Goal: Task Accomplishment & Management: Use online tool/utility

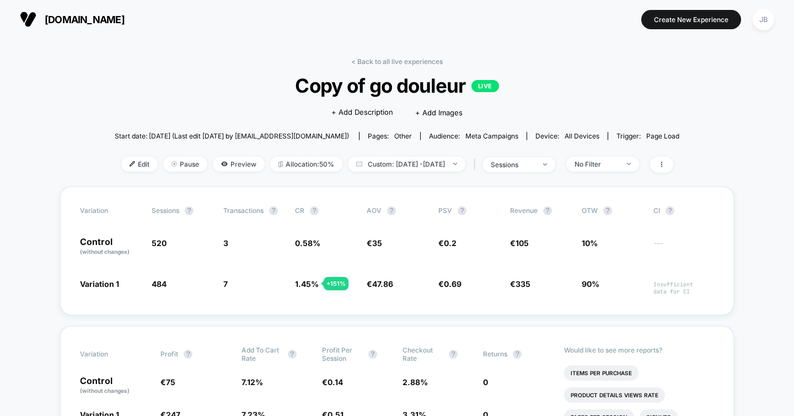
scroll to position [93, 0]
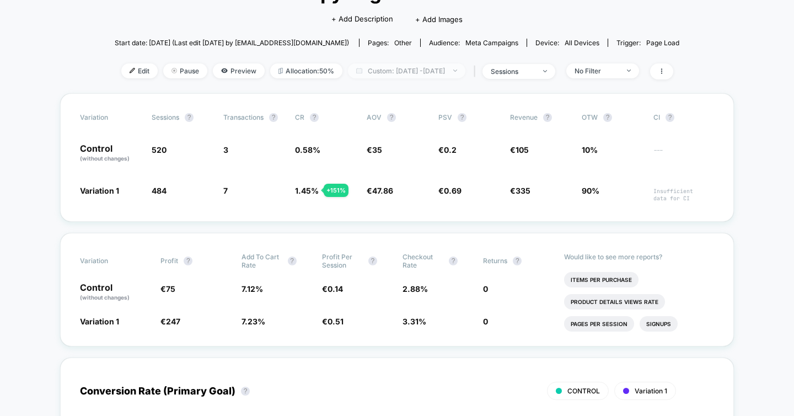
click at [424, 68] on span "Custom: [DATE] - [DATE]" at bounding box center [406, 70] width 117 height 15
select select "*"
select select "****"
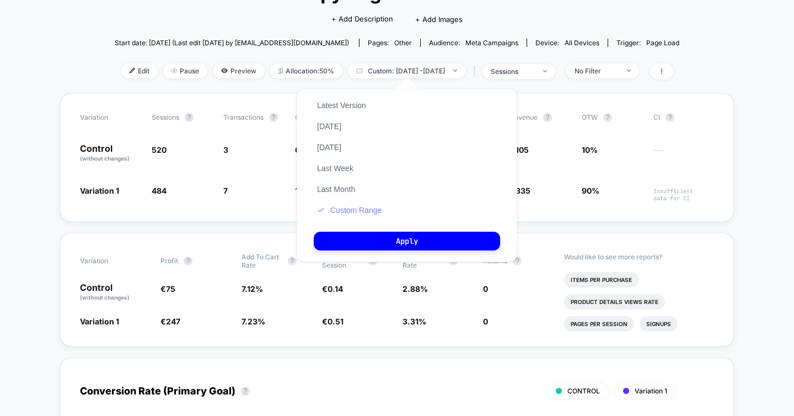
click at [354, 213] on button "Custom Range" at bounding box center [349, 210] width 71 height 10
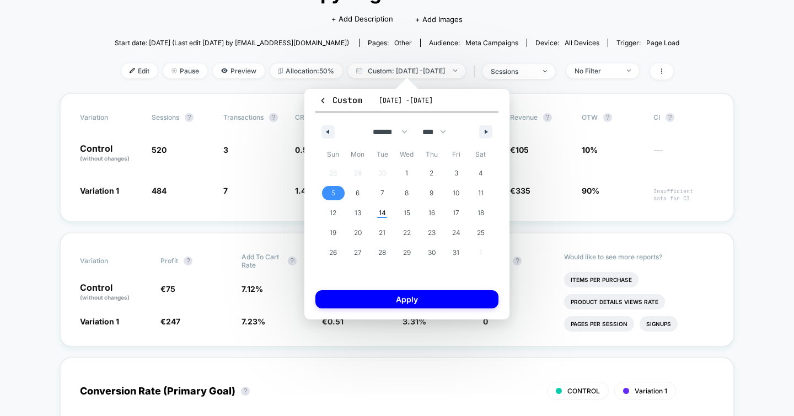
click at [335, 194] on span "5" at bounding box center [333, 193] width 25 height 14
click at [377, 209] on span "14" at bounding box center [382, 213] width 25 height 14
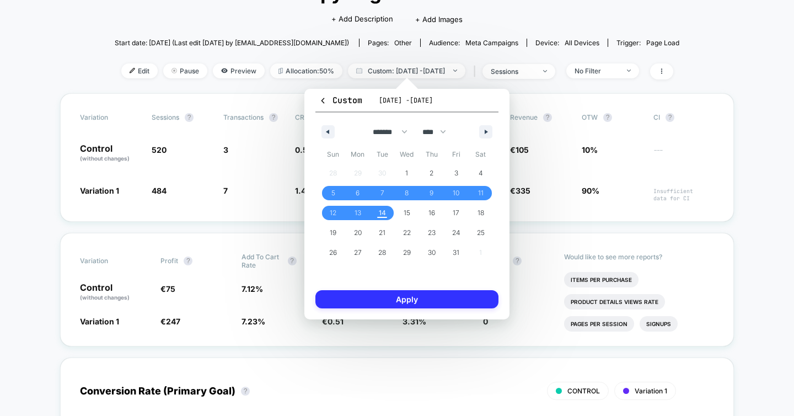
click at [413, 299] on button "Apply" at bounding box center [406, 299] width 183 height 18
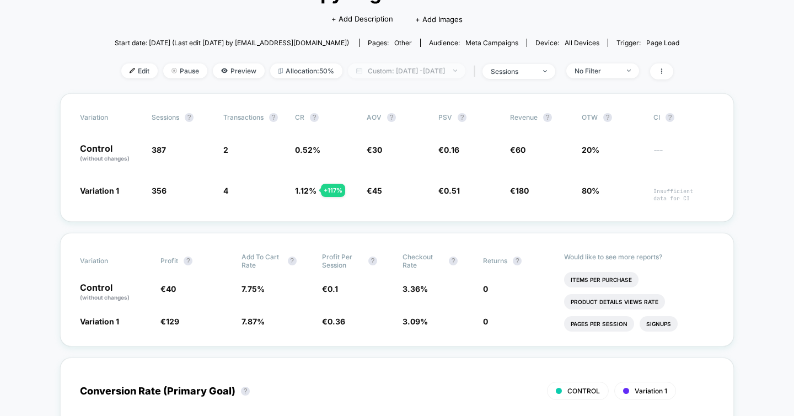
click at [372, 68] on span "Custom: [DATE] - [DATE]" at bounding box center [406, 70] width 117 height 15
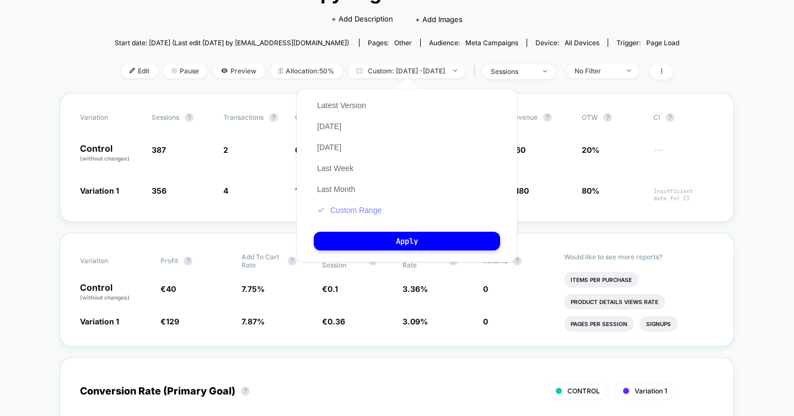
click at [357, 207] on button "Custom Range" at bounding box center [349, 210] width 71 height 10
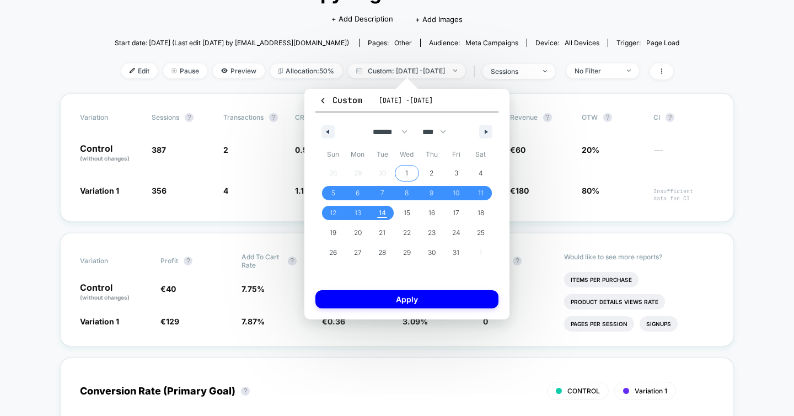
click at [407, 169] on span "1" at bounding box center [406, 173] width 3 height 20
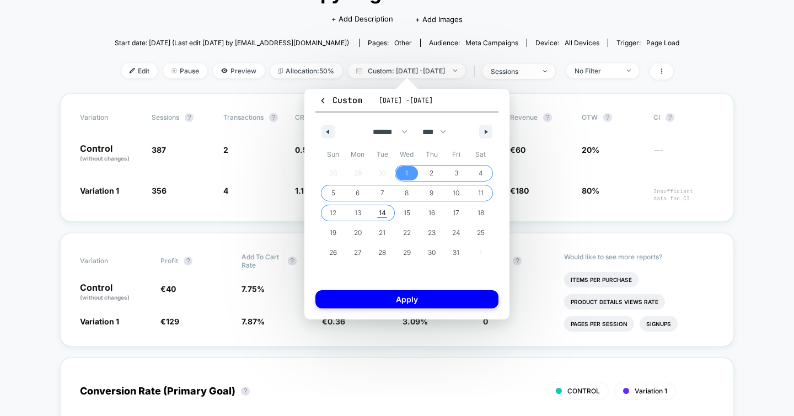
click at [386, 213] on span "14" at bounding box center [382, 213] width 7 height 20
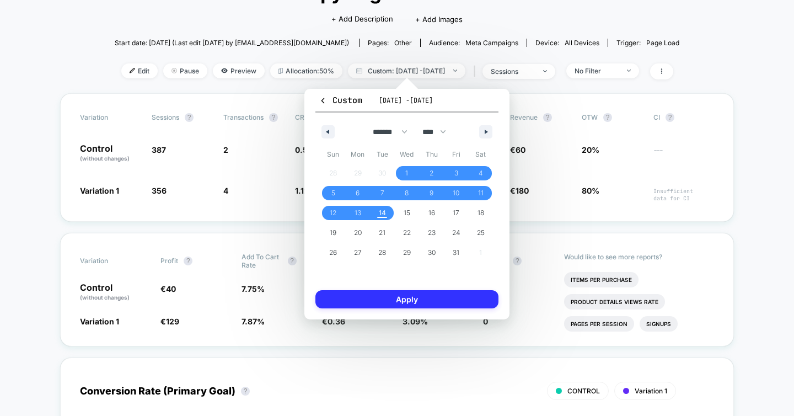
click at [388, 298] on button "Apply" at bounding box center [406, 299] width 183 height 18
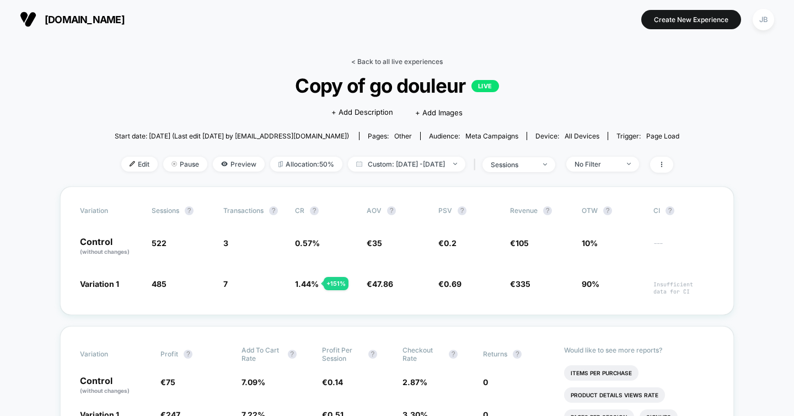
click at [374, 63] on link "< Back to all live experiences" at bounding box center [397, 61] width 92 height 8
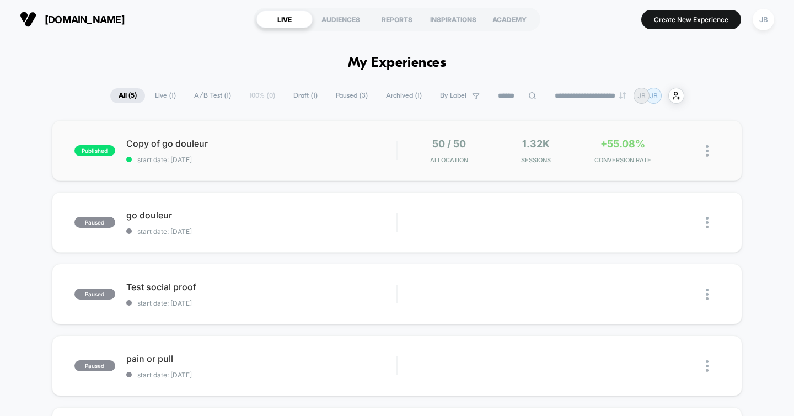
click at [708, 149] on img at bounding box center [707, 151] width 3 height 12
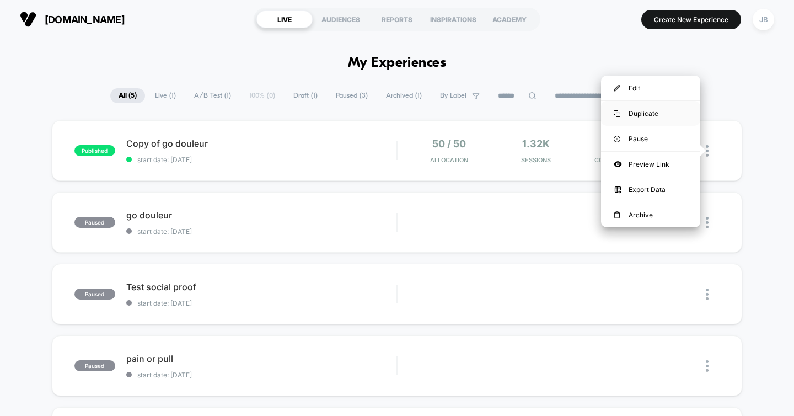
click at [649, 110] on div "Duplicate" at bounding box center [650, 113] width 99 height 25
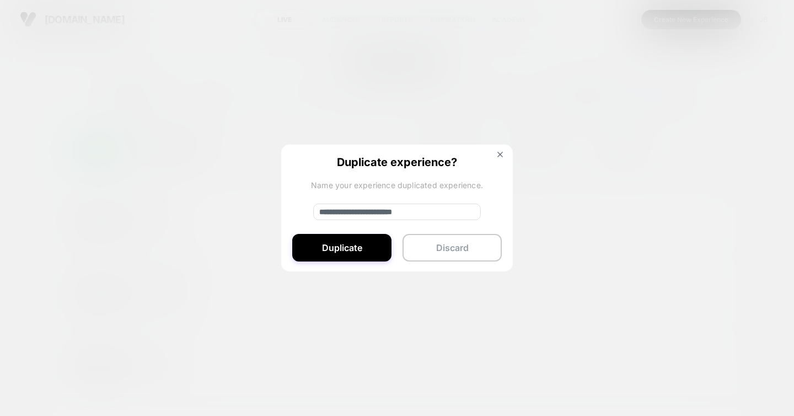
click at [432, 213] on input "**********" at bounding box center [397, 212] width 168 height 17
type input "**********"
click at [357, 254] on button "Duplicate" at bounding box center [341, 248] width 99 height 28
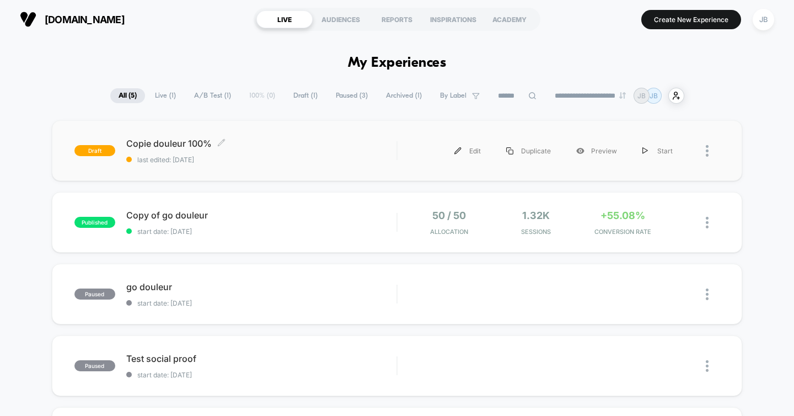
click at [308, 157] on span "last edited: [DATE]" at bounding box center [261, 160] width 271 height 8
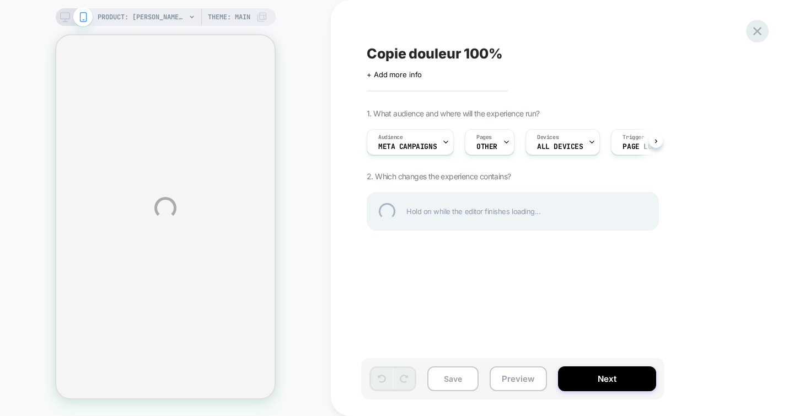
click at [756, 30] on div at bounding box center [757, 31] width 23 height 23
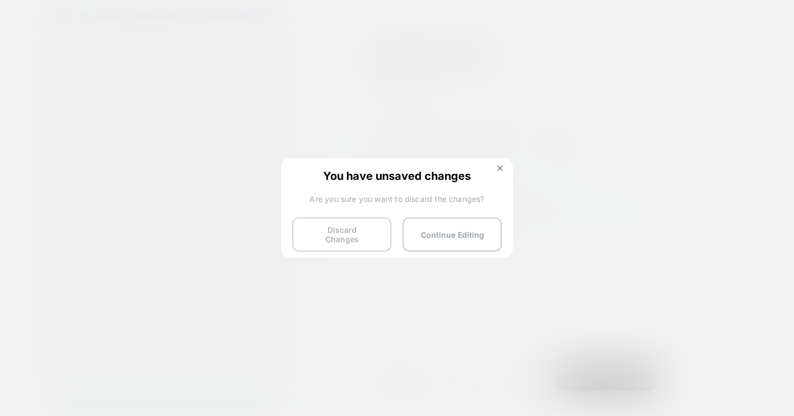
click at [348, 222] on button "Discard Changes" at bounding box center [341, 234] width 99 height 34
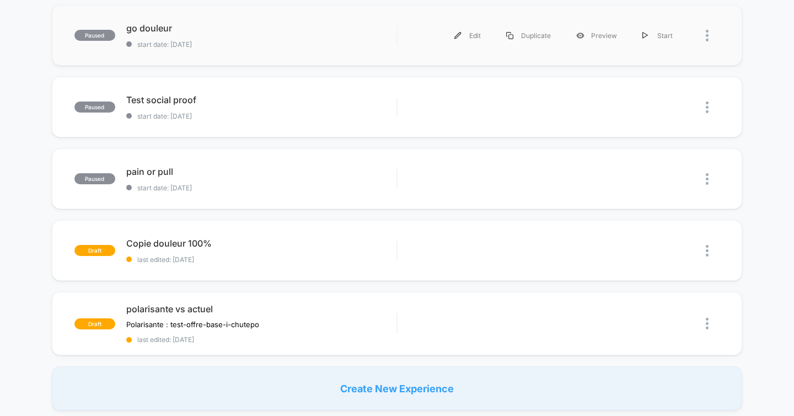
scroll to position [191, 0]
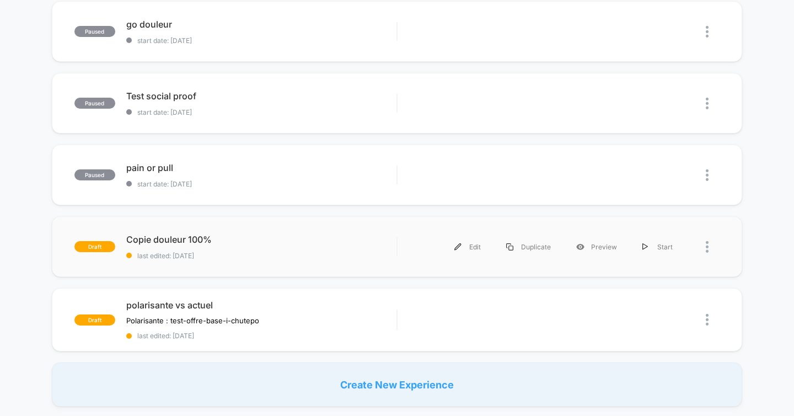
click at [703, 245] on div at bounding box center [703, 246] width 35 height 25
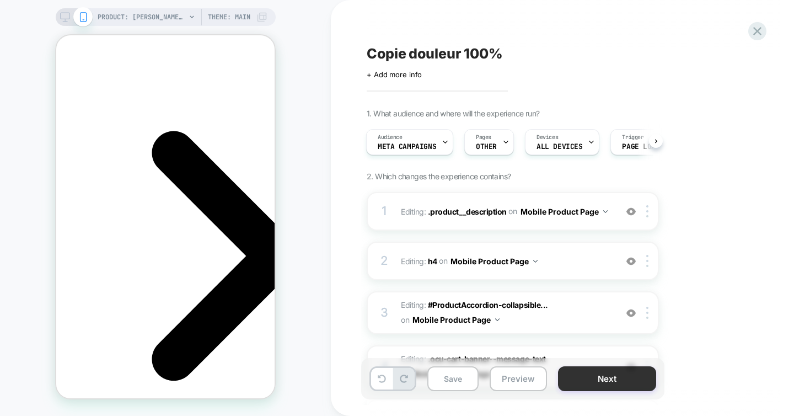
click at [585, 381] on button "Next" at bounding box center [607, 378] width 98 height 25
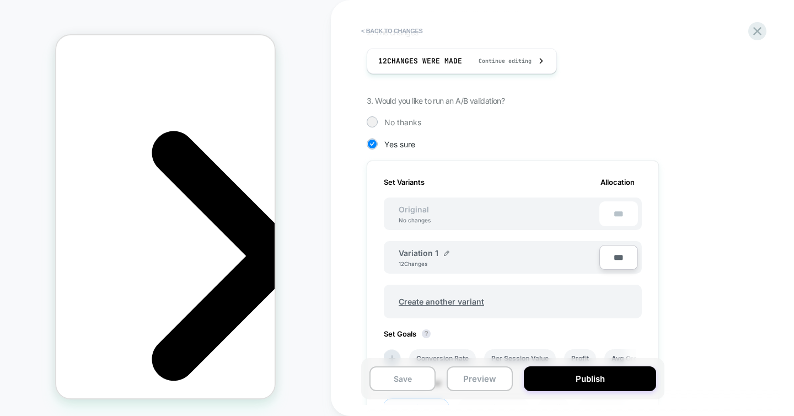
drag, startPoint x: 614, startPoint y: 259, endPoint x: 600, endPoint y: 259, distance: 13.8
click at [600, 259] on input "***" at bounding box center [619, 257] width 39 height 25
type input "***"
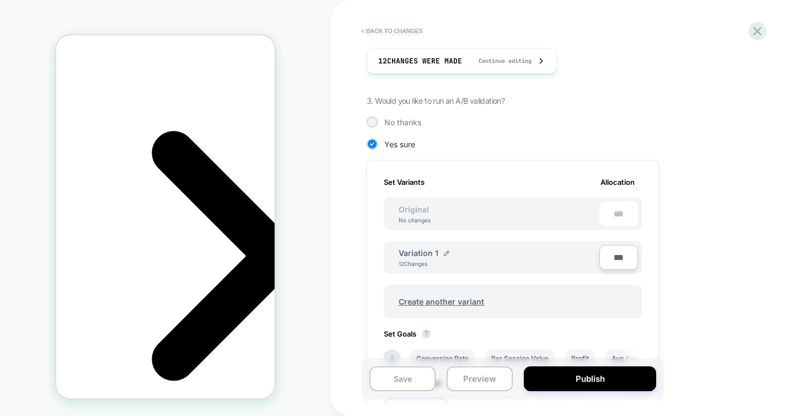
type input "**"
type input "****"
click at [744, 244] on div "1. What audience and where will the experience run? Audience Meta campaigns Pag…" at bounding box center [568, 237] width 403 height 631
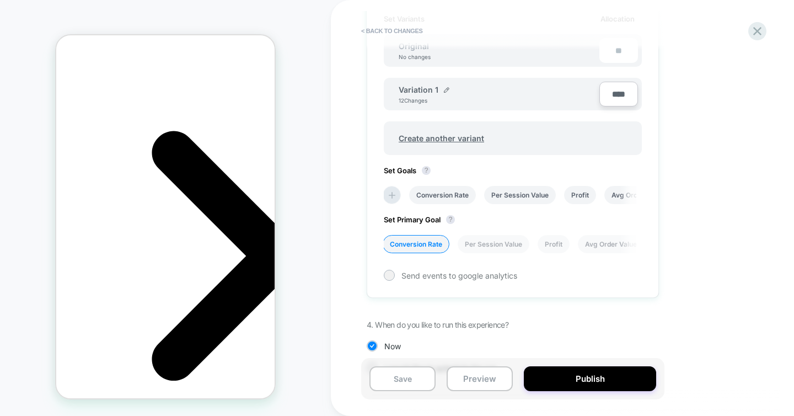
scroll to position [0, 0]
click at [435, 194] on li "Conversion Rate" at bounding box center [442, 195] width 67 height 18
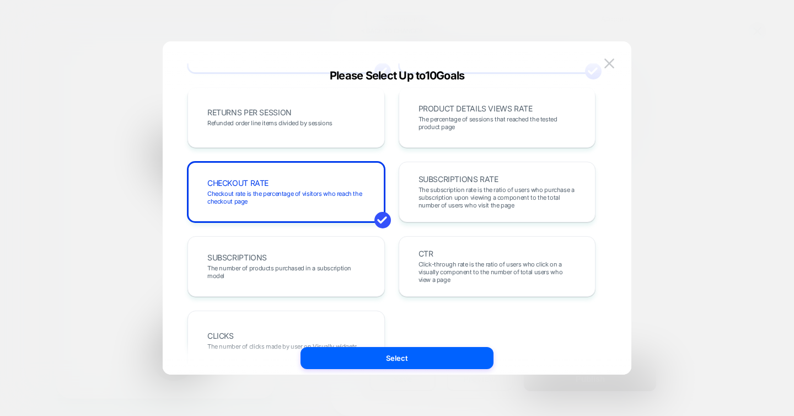
scroll to position [383, 0]
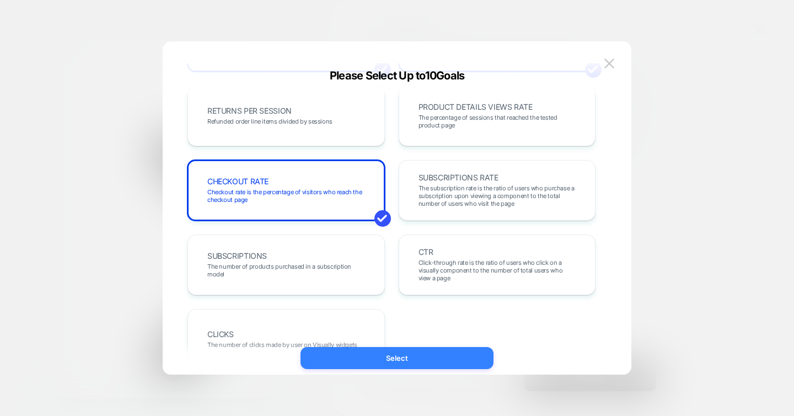
click at [446, 359] on button "Select" at bounding box center [397, 358] width 193 height 22
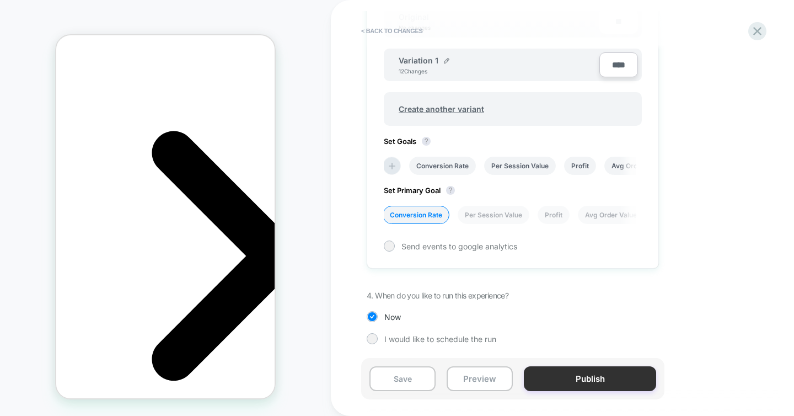
scroll to position [0, 0]
click at [602, 378] on button "Publish" at bounding box center [590, 378] width 132 height 25
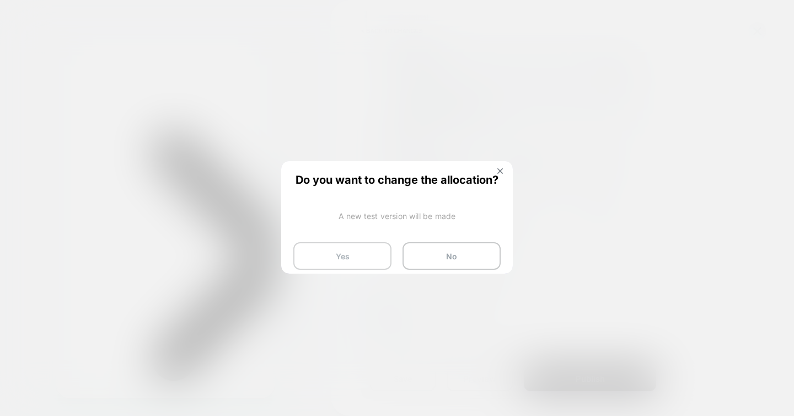
scroll to position [0, 156]
click at [348, 257] on button "Yes" at bounding box center [342, 256] width 98 height 28
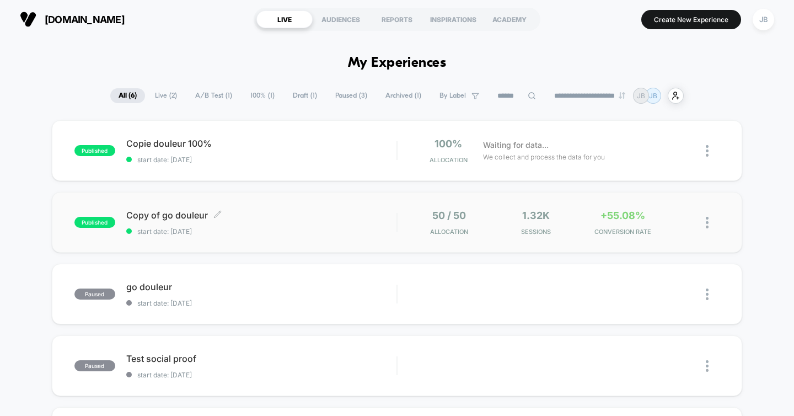
click at [383, 232] on span "start date: [DATE]" at bounding box center [261, 231] width 271 height 8
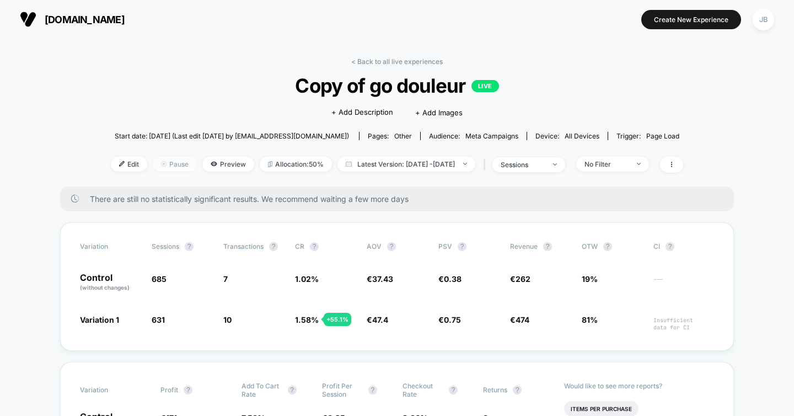
click at [153, 166] on span "Pause" at bounding box center [175, 164] width 44 height 15
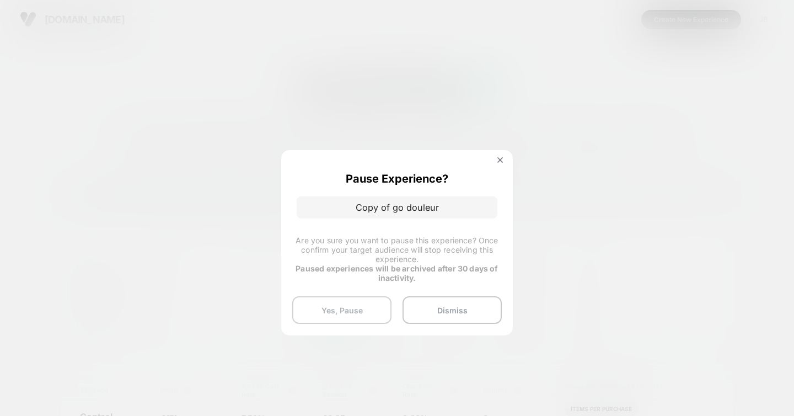
click at [362, 306] on button "Yes, Pause" at bounding box center [341, 310] width 99 height 28
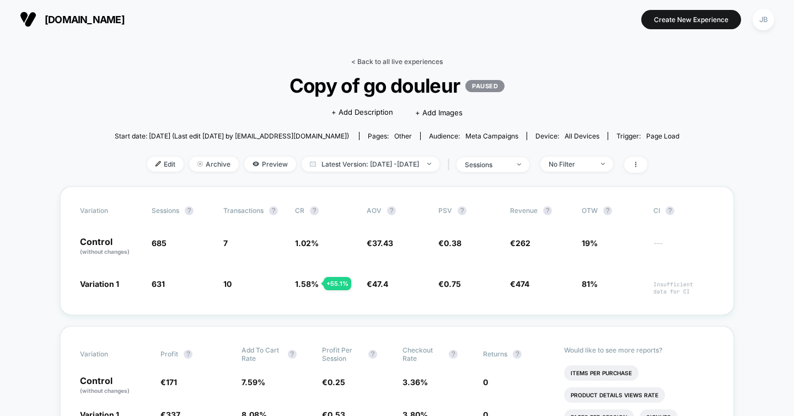
click at [387, 63] on link "< Back to all live experiences" at bounding box center [397, 61] width 92 height 8
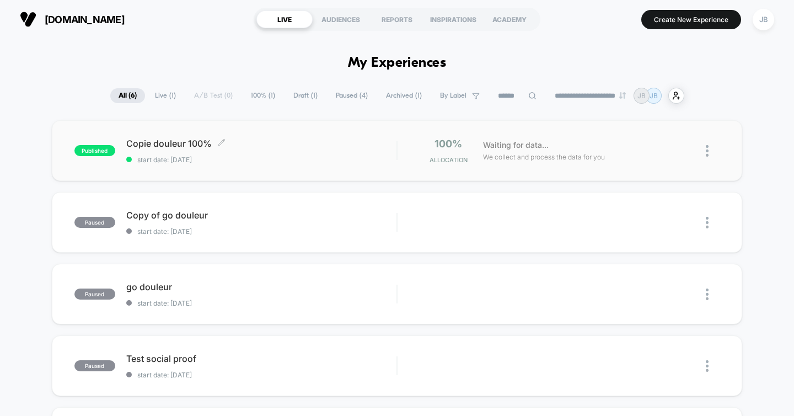
click at [294, 154] on div "Copie douleur 100% Click to edit experience details Click to edit experience de…" at bounding box center [261, 151] width 271 height 26
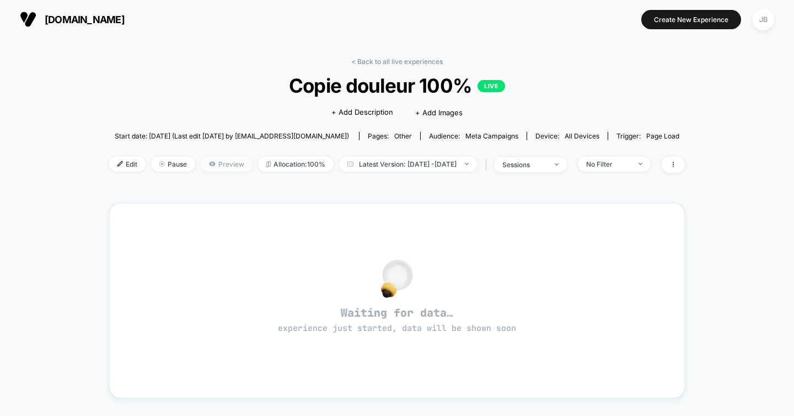
click at [216, 164] on span "Preview" at bounding box center [227, 164] width 52 height 15
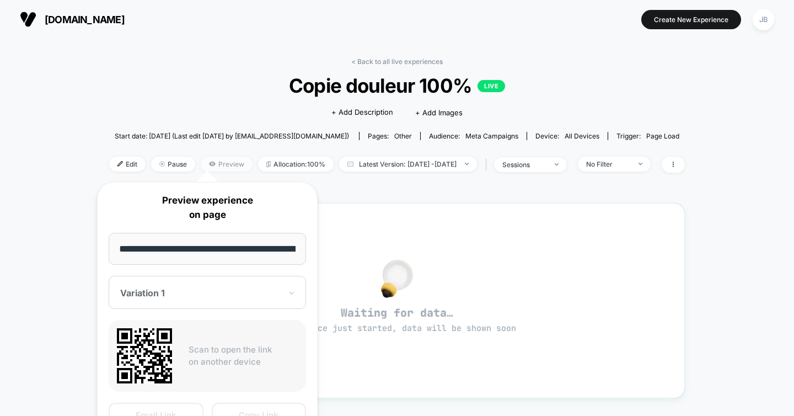
scroll to position [0, 80]
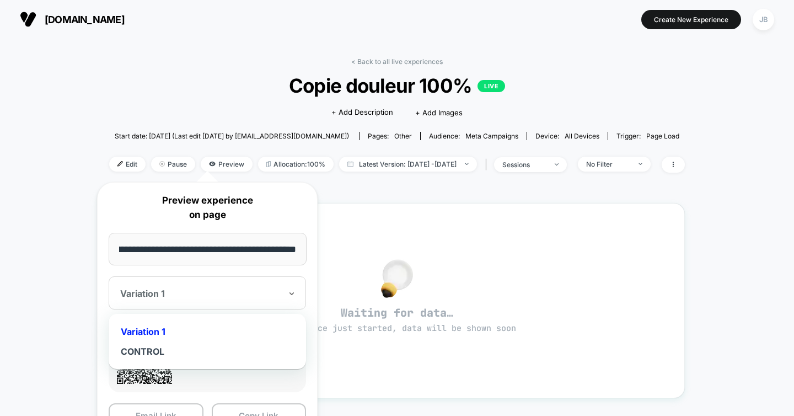
click at [270, 292] on div at bounding box center [200, 293] width 161 height 11
click at [159, 331] on div "Variation 1" at bounding box center [207, 332] width 186 height 20
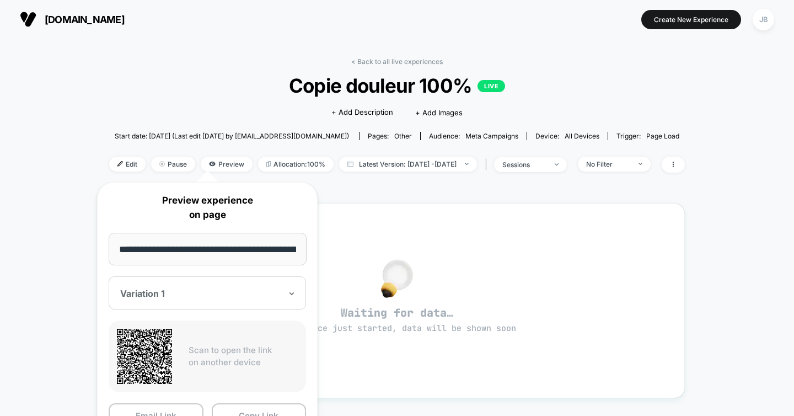
click at [197, 247] on input "**********" at bounding box center [208, 249] width 198 height 33
click at [252, 410] on button "Copy Link" at bounding box center [259, 415] width 95 height 25
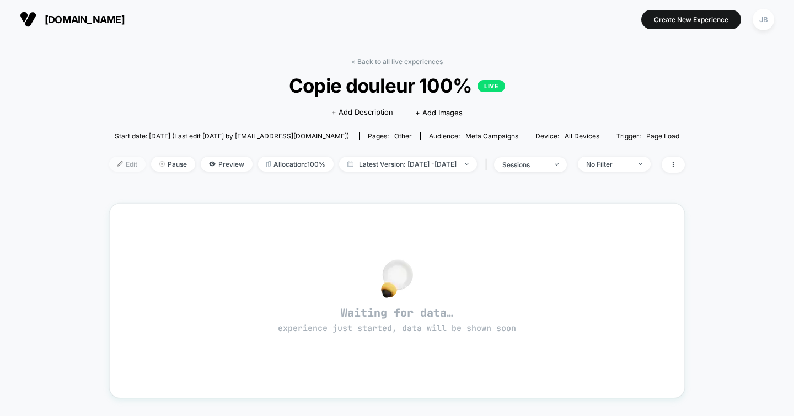
click at [109, 162] on span "Edit" at bounding box center [127, 164] width 36 height 15
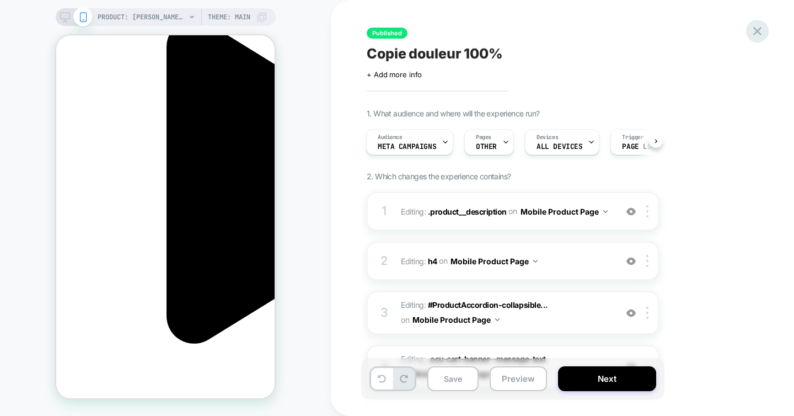
click at [755, 25] on icon at bounding box center [757, 31] width 15 height 15
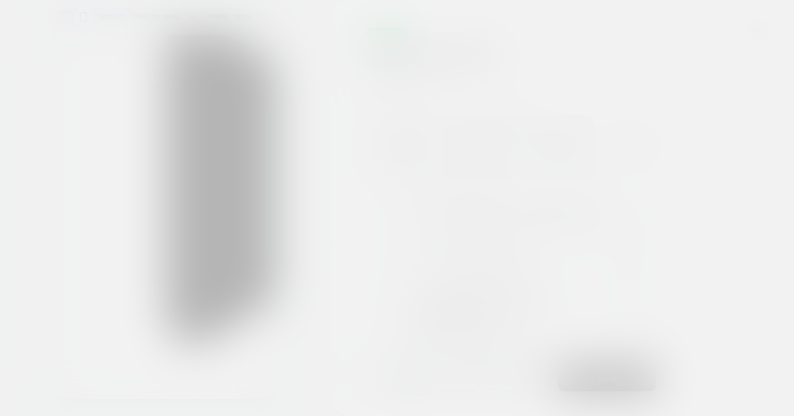
scroll to position [0, 156]
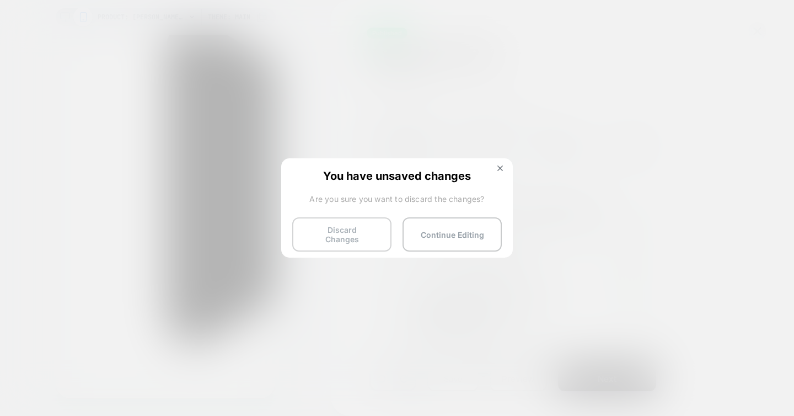
click at [367, 232] on button "Discard Changes" at bounding box center [341, 234] width 99 height 34
